Goal: Task Accomplishment & Management: Complete application form

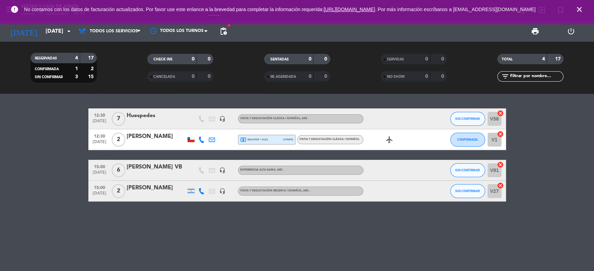
click at [578, 15] on span "close" at bounding box center [579, 9] width 19 height 19
click at [577, 11] on icon "close" at bounding box center [579, 9] width 8 height 8
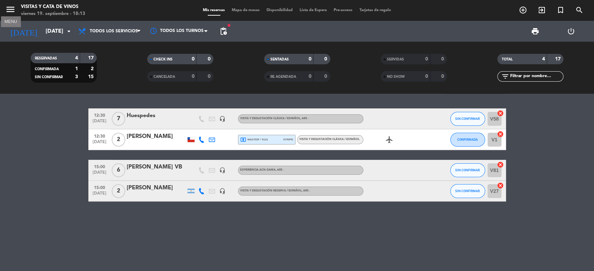
click at [7, 5] on icon "menu" at bounding box center [10, 9] width 10 height 10
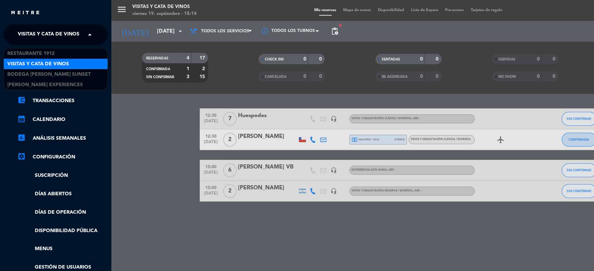
click at [50, 37] on span "Visitas y Cata de Vinos" at bounding box center [49, 34] width 62 height 15
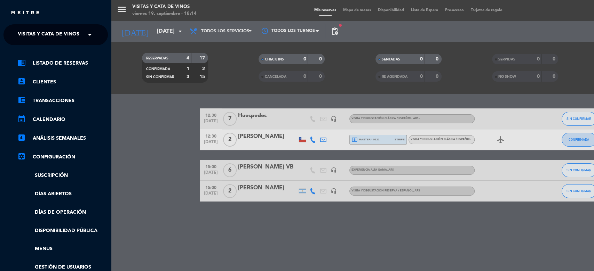
click at [149, 29] on div "menu Visitas y Cata de Vinos [DATE] 19. septiembre - 18:14 Mis reservas Mapa de…" at bounding box center [408, 135] width 594 height 271
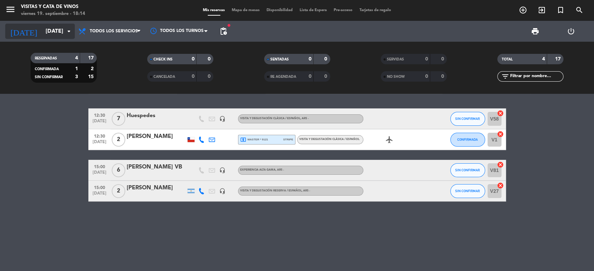
click at [44, 30] on input "[DATE]" at bounding box center [78, 32] width 73 height 14
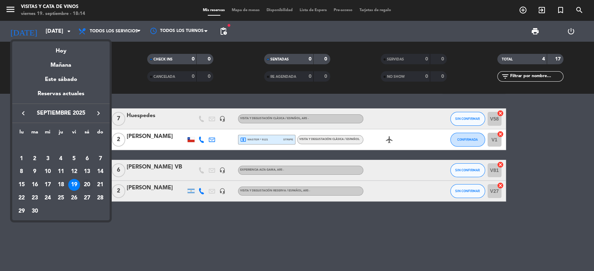
click at [89, 182] on div "20" at bounding box center [87, 185] width 12 height 12
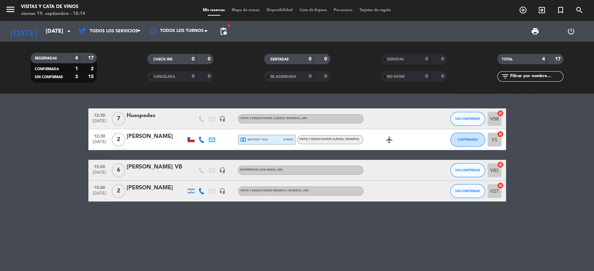
type input "[DATE]"
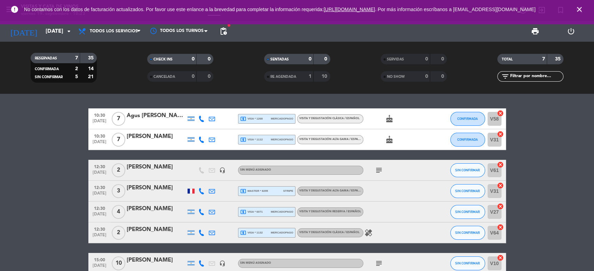
click at [580, 10] on icon "close" at bounding box center [579, 9] width 8 height 8
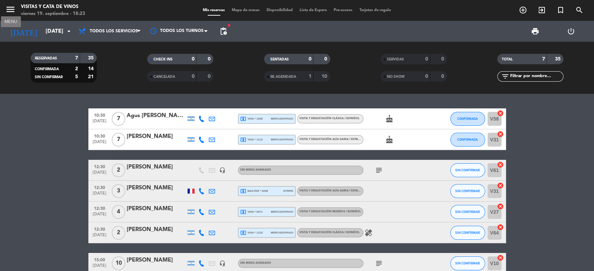
click at [12, 7] on icon "menu" at bounding box center [10, 9] width 10 height 10
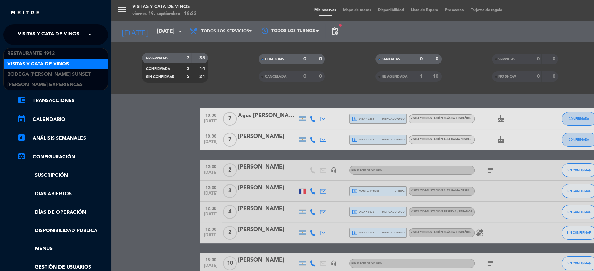
click at [61, 35] on span "Visitas y Cata de Vinos" at bounding box center [49, 34] width 62 height 15
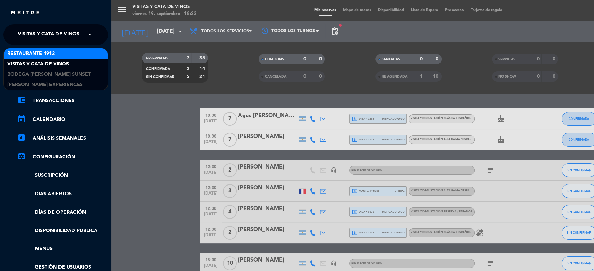
click at [78, 54] on div "Restaurante 1912" at bounding box center [56, 53] width 104 height 10
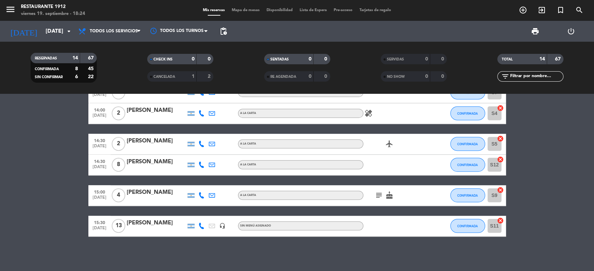
scroll to position [187, 0]
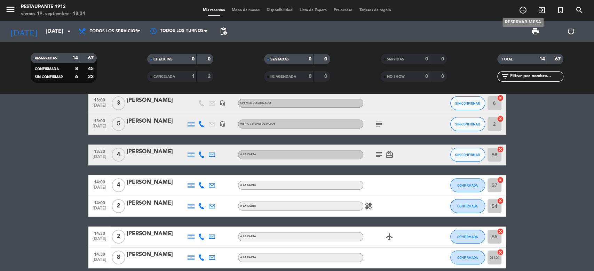
click at [523, 10] on icon "add_circle_outline" at bounding box center [523, 10] width 8 height 8
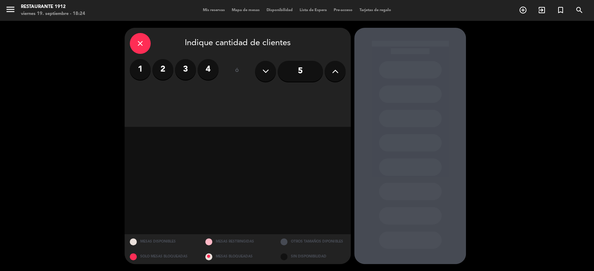
click at [332, 71] on icon at bounding box center [335, 71] width 7 height 10
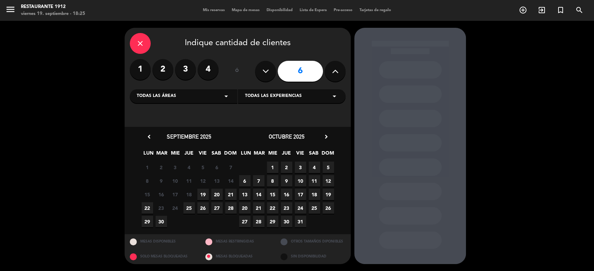
click at [216, 194] on span "20" at bounding box center [216, 194] width 11 height 11
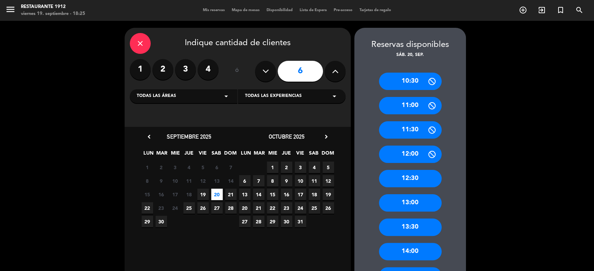
click at [414, 200] on div "13:00" at bounding box center [410, 202] width 63 height 17
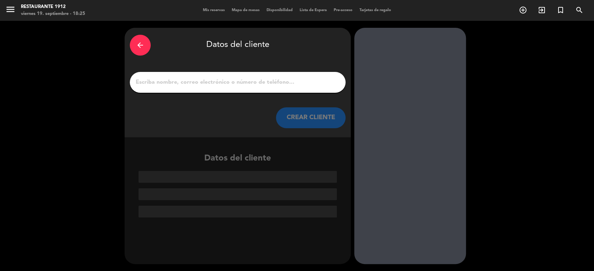
click at [250, 78] on input "1" at bounding box center [237, 83] width 205 height 10
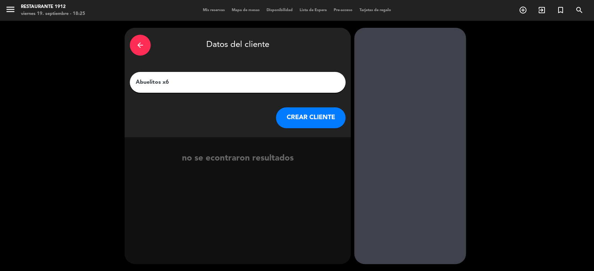
type input "Abuelitos x6"
click at [320, 115] on button "CREAR CLIENTE" at bounding box center [311, 117] width 70 height 21
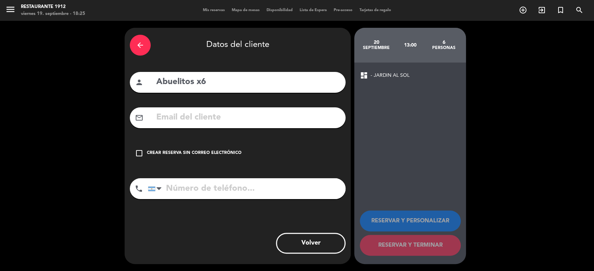
click at [136, 154] on icon "check_box_outline_blank" at bounding box center [139, 153] width 8 height 8
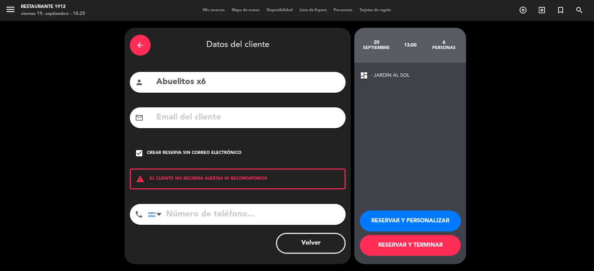
click at [439, 247] on button "RESERVAR Y TERMINAR" at bounding box center [410, 245] width 101 height 21
